Goal: Task Accomplishment & Management: Use online tool/utility

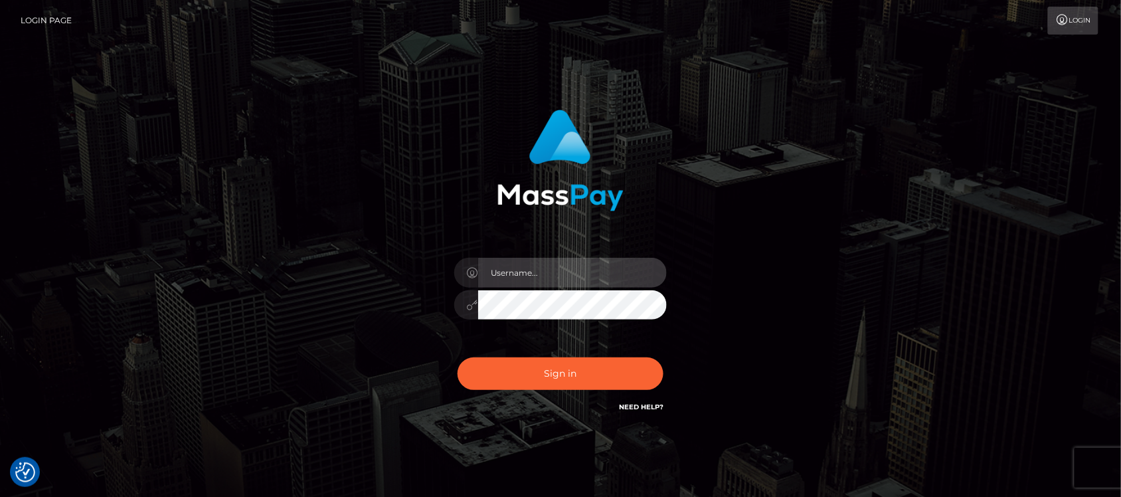
type input "hello.feetfinder"
click at [585, 270] on input "hello.feetfinder" at bounding box center [572, 273] width 189 height 30
click at [590, 277] on input "hello.feetfinder" at bounding box center [572, 273] width 189 height 30
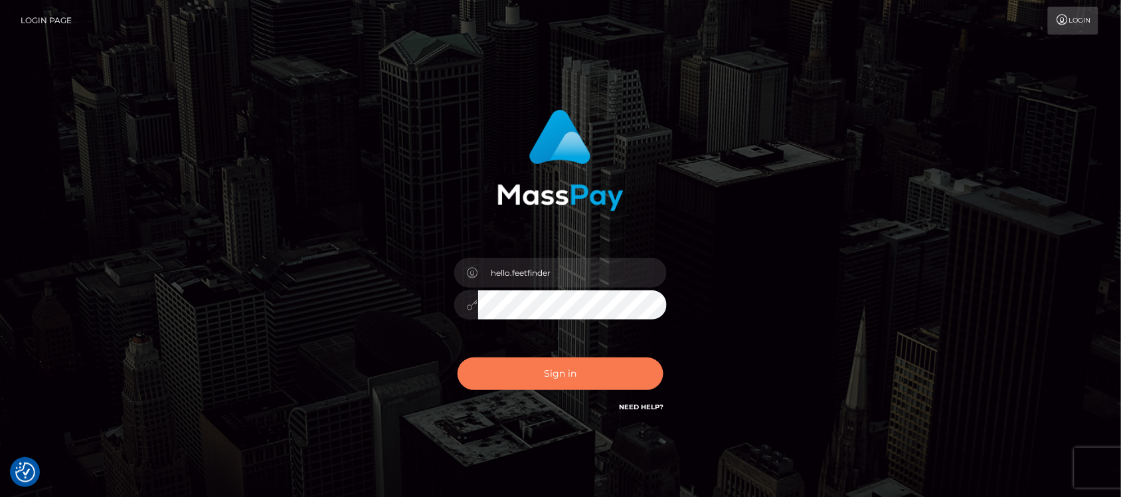
click at [590, 371] on button "Sign in" at bounding box center [561, 373] width 206 height 33
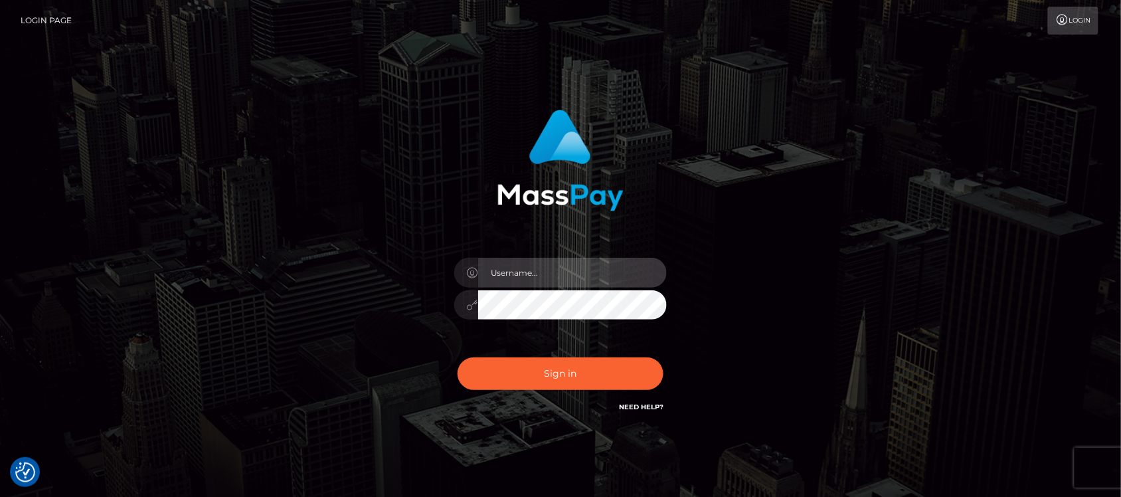
type input "hello.feetfinder"
click at [563, 270] on input "hello.feetfinder" at bounding box center [572, 273] width 189 height 30
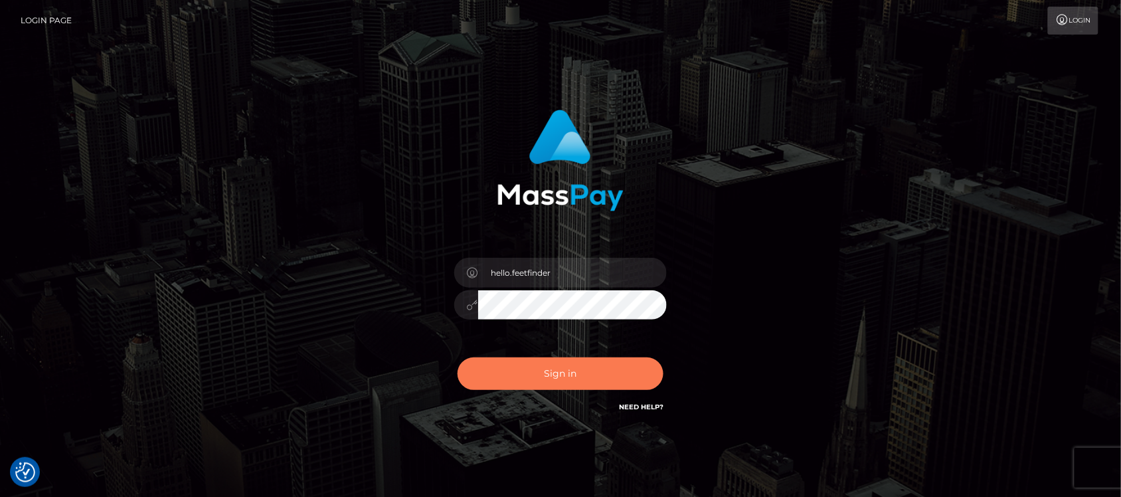
click at [557, 374] on button "Sign in" at bounding box center [561, 373] width 206 height 33
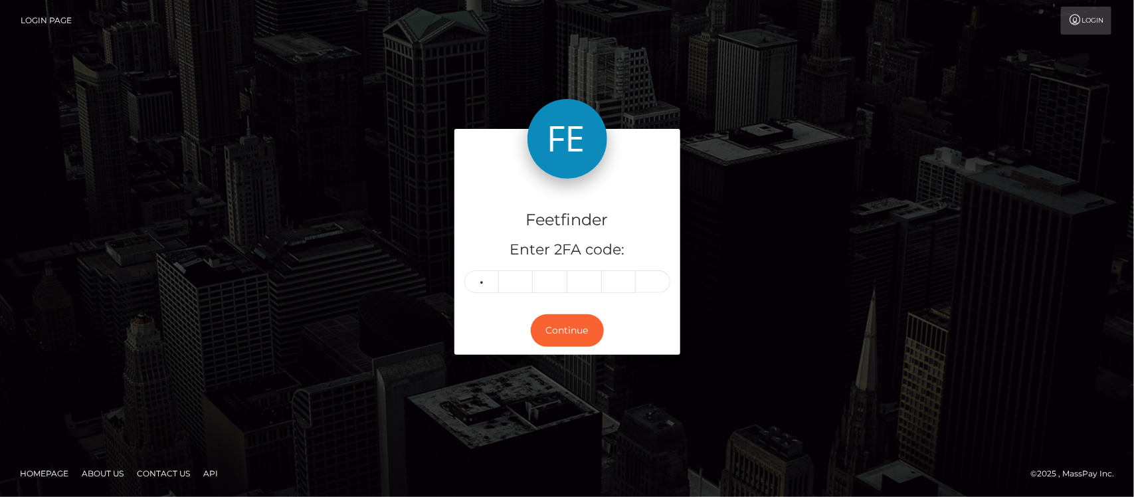
type input "1"
type input "7"
type input "4"
type input "5"
type input "9"
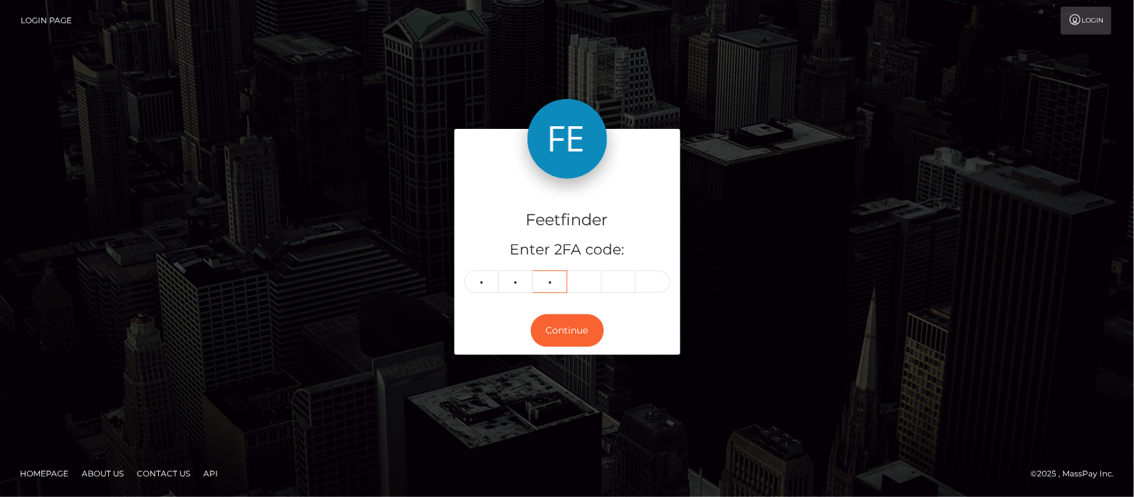
type input "3"
type input "7"
type input "9"
type input "5"
type input "9"
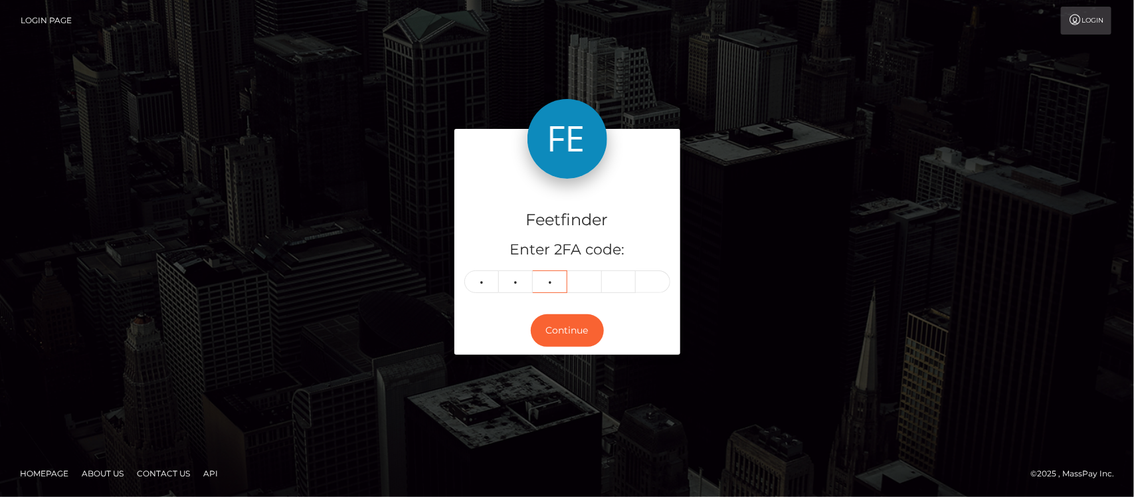
type input "3"
type input "7"
type input "9"
type input "8"
click at [575, 330] on button "Continue" at bounding box center [567, 330] width 73 height 33
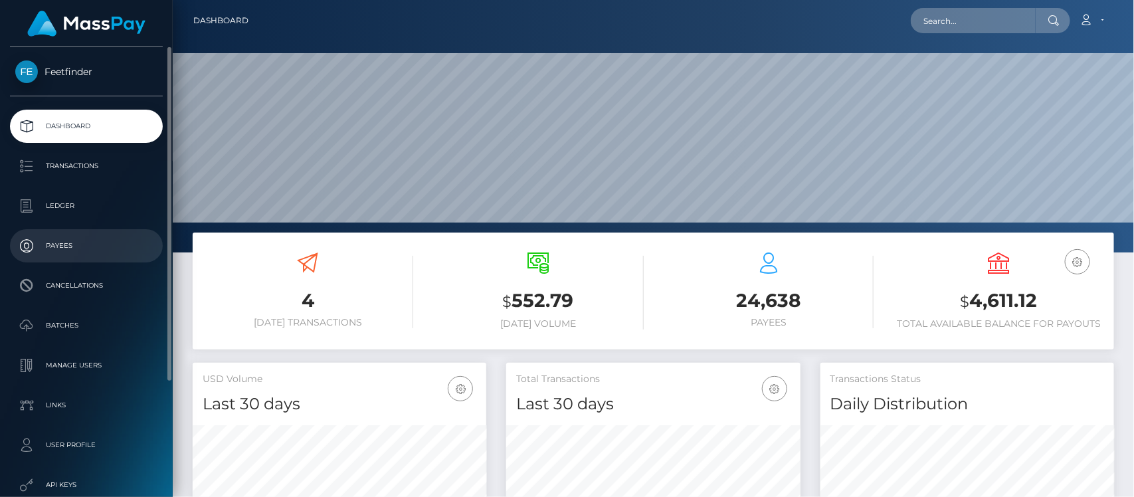
scroll to position [234, 294]
drag, startPoint x: 68, startPoint y: 249, endPoint x: 87, endPoint y: 248, distance: 19.3
click at [68, 248] on p "Payees" at bounding box center [86, 246] width 142 height 20
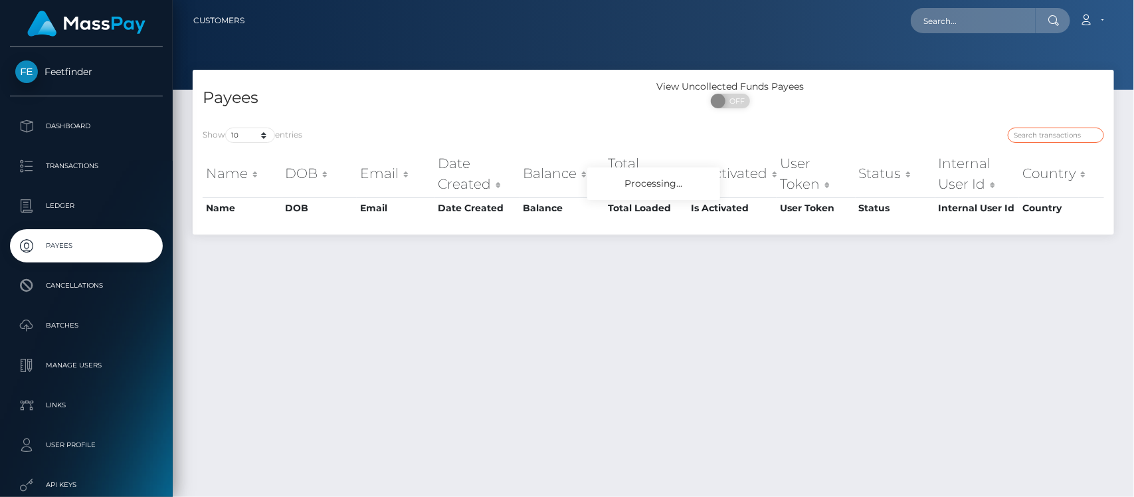
click at [1048, 132] on input "search" at bounding box center [1056, 135] width 96 height 15
paste input "bb22fdd3-7bdc-11f0-8023-0266f44cc279"
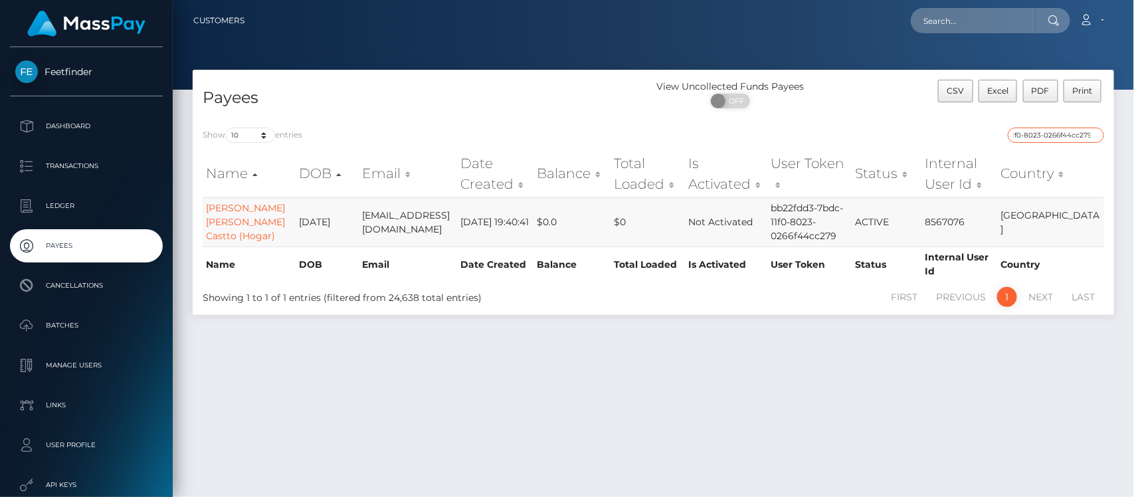
type input "bb22fdd3-7bdc-11f0-8023-0266f44cc279"
